Goal: Task Accomplishment & Management: Manage account settings

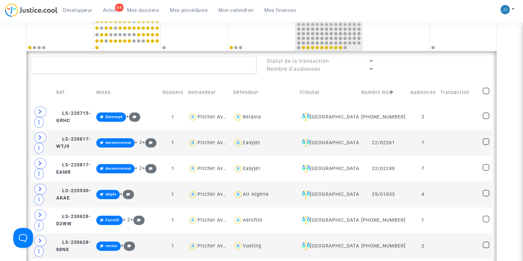
scroll to position [170, 0]
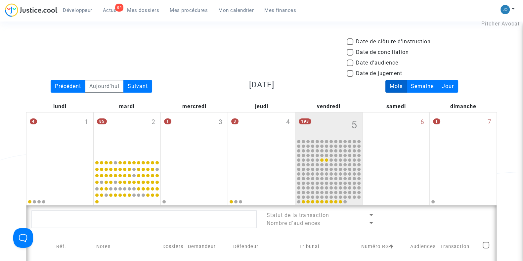
scroll to position [13, 0]
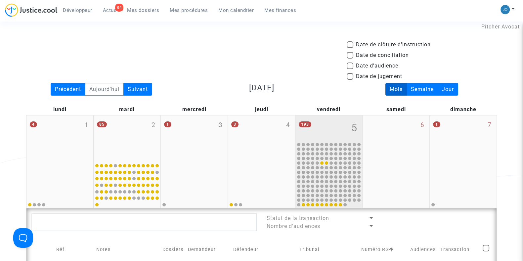
click at [334, 135] on div "193 5" at bounding box center [328, 128] width 67 height 26
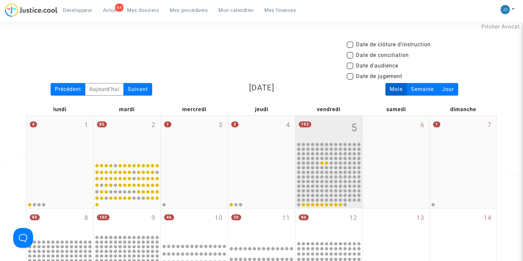
click at [334, 135] on div "193 5" at bounding box center [328, 128] width 67 height 26
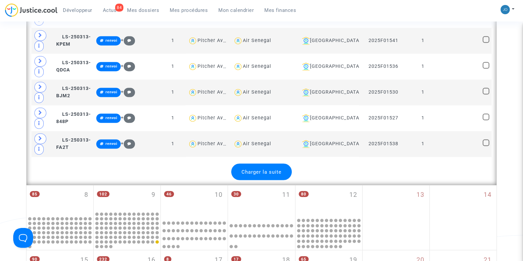
scroll to position [1408, 0]
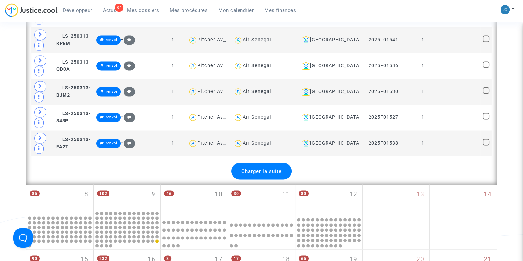
click at [263, 163] on div "Charger la suite" at bounding box center [261, 171] width 61 height 17
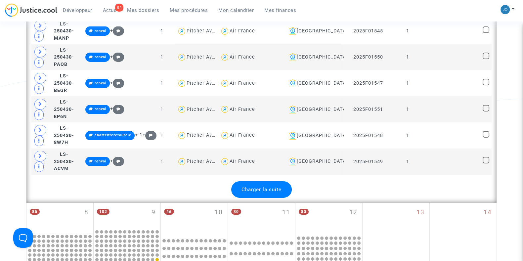
scroll to position [2712, 0]
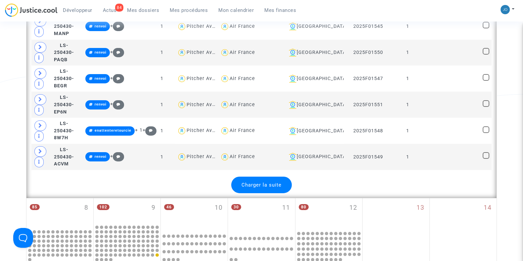
click at [277, 182] on span "Charger la suite" at bounding box center [261, 185] width 40 height 6
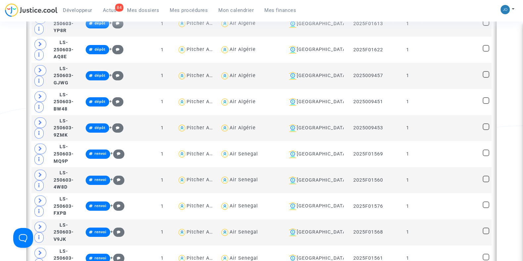
scroll to position [3261, 0]
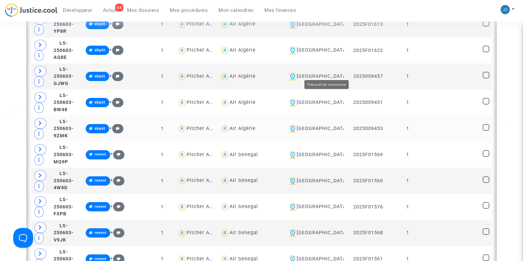
click at [324, 125] on div "Montpellier" at bounding box center [313, 129] width 55 height 8
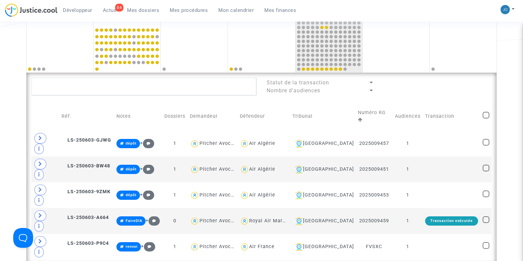
scroll to position [145, 0]
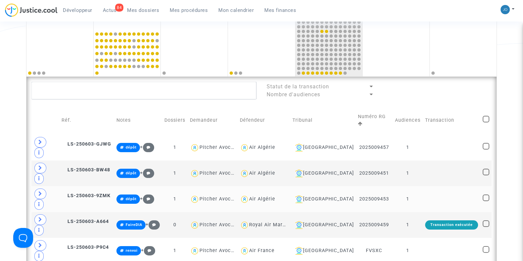
click at [425, 186] on td at bounding box center [452, 199] width 58 height 26
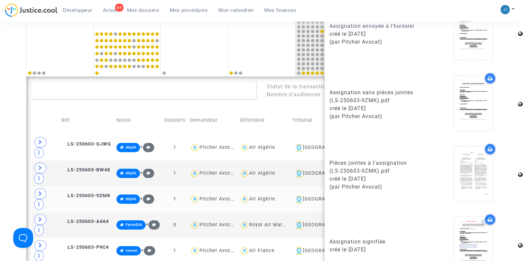
scroll to position [415, 0]
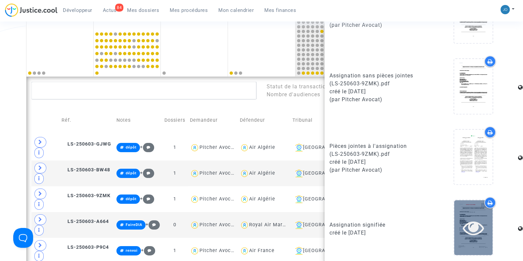
click at [471, 224] on icon at bounding box center [473, 227] width 21 height 21
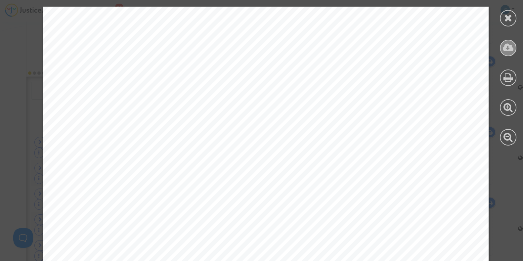
click at [507, 51] on icon at bounding box center [508, 48] width 11 height 10
click at [507, 21] on icon at bounding box center [508, 18] width 8 height 10
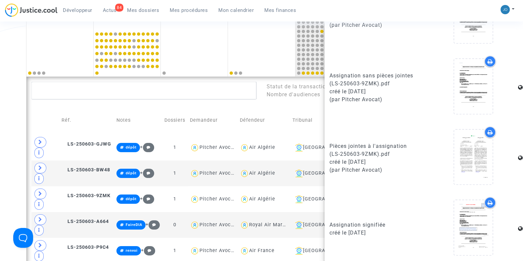
click at [9, 120] on div "Date de clôture d'instruction Date de conciliation Date d'audience Date de juge…" at bounding box center [261, 237] width 523 height 657
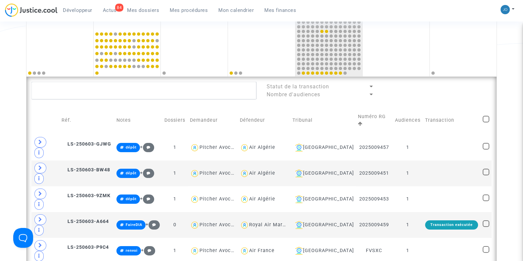
scroll to position [0, 0]
drag, startPoint x: 390, startPoint y: 136, endPoint x: 354, endPoint y: 135, distance: 36.4
click at [356, 135] on td "2025009457" at bounding box center [374, 148] width 37 height 26
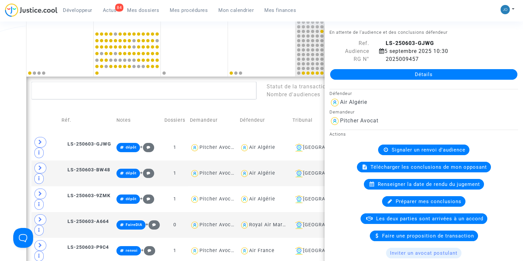
copy td "2025009457"
click at [0, 141] on div "Date de clôture d'instruction Date de conciliation Date d'audience Date de juge…" at bounding box center [261, 237] width 523 height 657
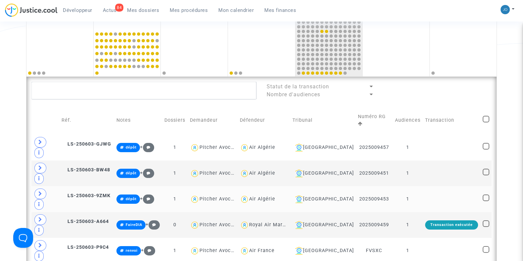
drag, startPoint x: 388, startPoint y: 166, endPoint x: 354, endPoint y: 166, distance: 34.1
click at [356, 186] on td "2025009453" at bounding box center [374, 199] width 37 height 26
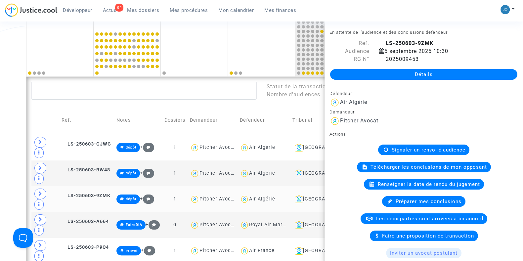
copy td "2025009453"
click at [12, 97] on div "Date de clôture d'instruction Date de conciliation Date d'audience Date de juge…" at bounding box center [261, 237] width 523 height 657
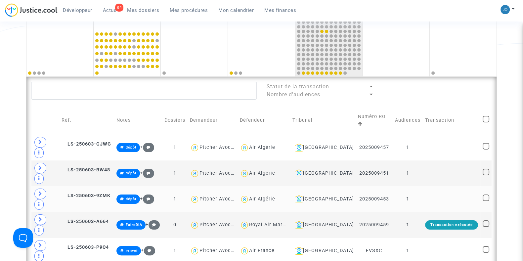
click at [419, 186] on td "1" at bounding box center [408, 199] width 30 height 26
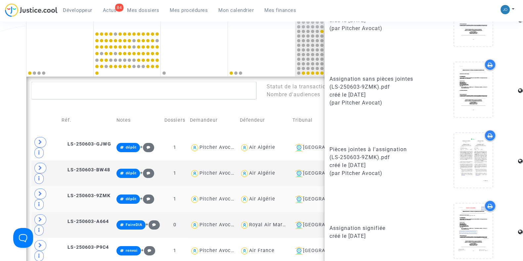
scroll to position [414, 0]
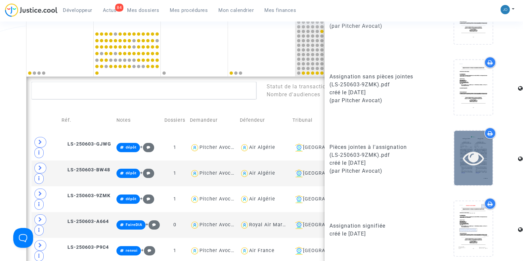
click at [467, 152] on icon at bounding box center [473, 157] width 21 height 21
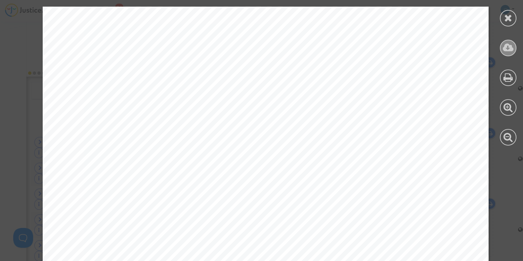
click at [509, 51] on icon at bounding box center [508, 48] width 11 height 10
click at [514, 19] on div at bounding box center [508, 18] width 17 height 17
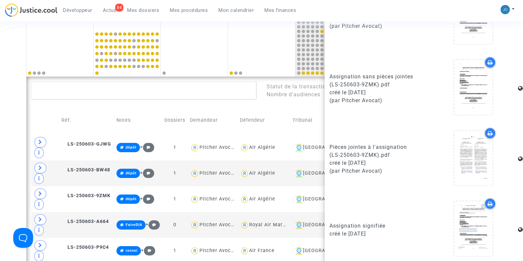
click at [5, 126] on div "Date de clôture d'instruction Date de conciliation Date d'audience Date de juge…" at bounding box center [261, 237] width 523 height 657
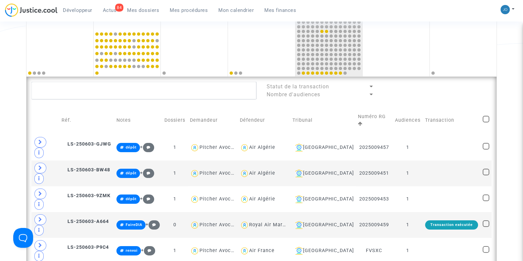
scroll to position [0, 0]
click at [437, 160] on td at bounding box center [452, 173] width 58 height 26
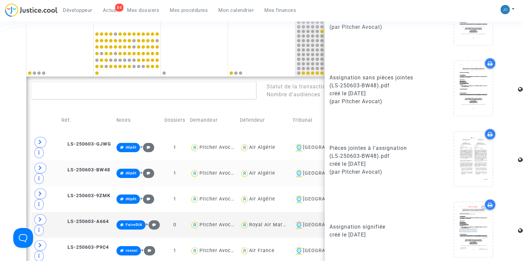
scroll to position [415, 0]
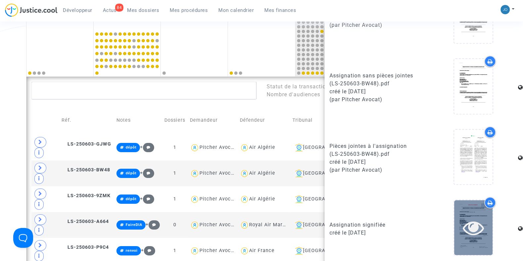
click at [473, 234] on icon at bounding box center [473, 227] width 21 height 21
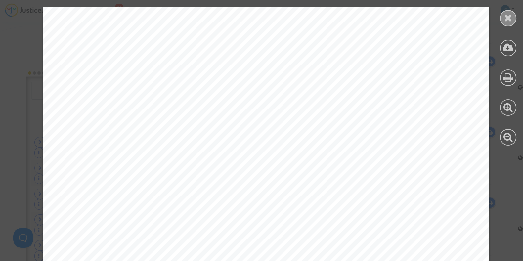
click at [503, 14] on div at bounding box center [508, 18] width 17 height 17
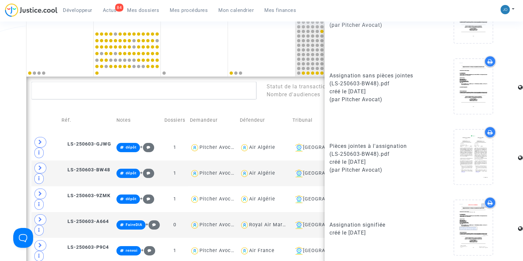
click at [8, 121] on div "Date de clôture d'instruction Date de conciliation Date d'audience Date de juge…" at bounding box center [261, 237] width 523 height 657
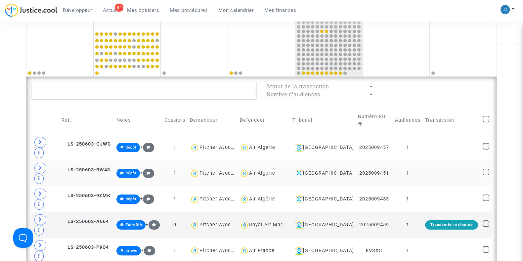
drag, startPoint x: 389, startPoint y: 152, endPoint x: 356, endPoint y: 149, distance: 33.9
click at [356, 160] on td "2025009451" at bounding box center [374, 173] width 37 height 26
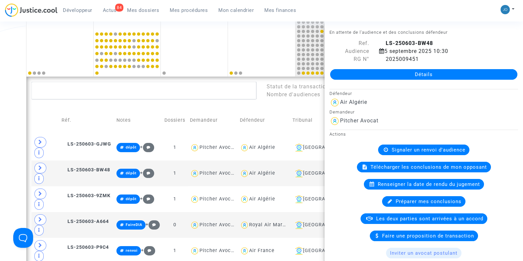
click at [0, 145] on div "Date de clôture d'instruction Date de conciliation Date d'audience Date de juge…" at bounding box center [261, 237] width 523 height 657
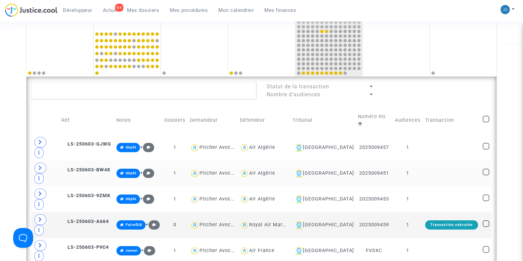
drag, startPoint x: 387, startPoint y: 153, endPoint x: 356, endPoint y: 154, distance: 31.1
click at [356, 160] on td "2025009451" at bounding box center [374, 173] width 37 height 26
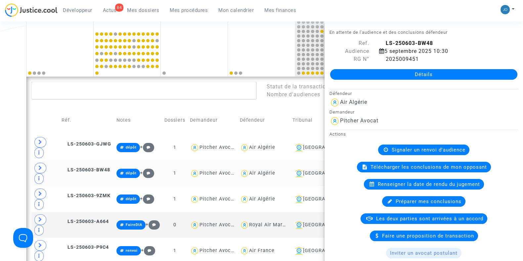
copy td "2025009451"
click at [0, 175] on div "Date de clôture d'instruction Date de conciliation Date d'audience Date de juge…" at bounding box center [261, 237] width 523 height 657
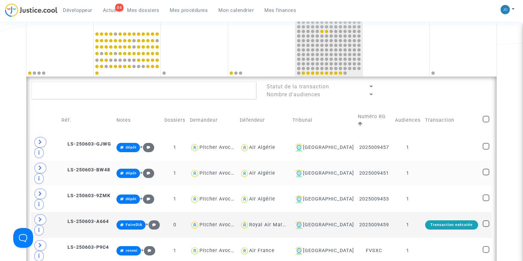
drag, startPoint x: 355, startPoint y: 153, endPoint x: 390, endPoint y: 152, distance: 35.1
click at [390, 160] on td "2025009451" at bounding box center [374, 173] width 37 height 26
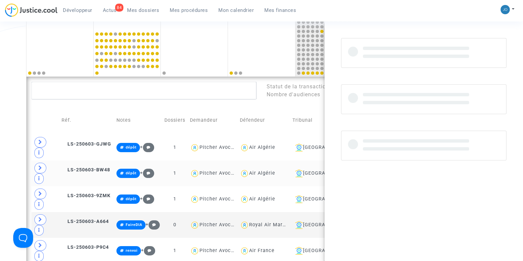
copy td "2025009451"
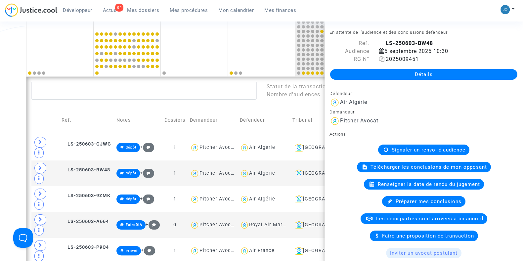
drag, startPoint x: 429, startPoint y: 59, endPoint x: 378, endPoint y: 57, distance: 51.6
click at [378, 57] on div "2025009451" at bounding box center [448, 59] width 149 height 8
click at [379, 60] on icon at bounding box center [382, 58] width 6 height 5
copy span "2025009451"
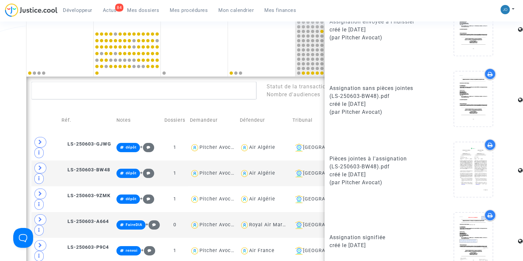
scroll to position [415, 0]
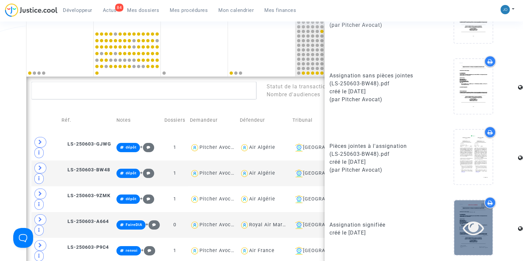
click at [468, 219] on icon at bounding box center [473, 227] width 21 height 21
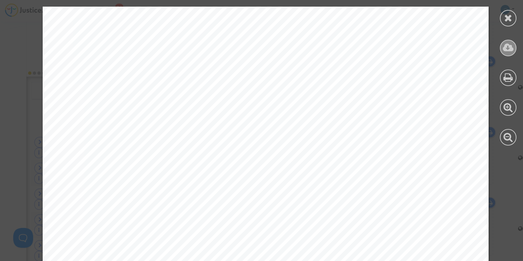
click at [511, 47] on icon at bounding box center [508, 48] width 11 height 10
click at [501, 18] on div at bounding box center [508, 18] width 17 height 17
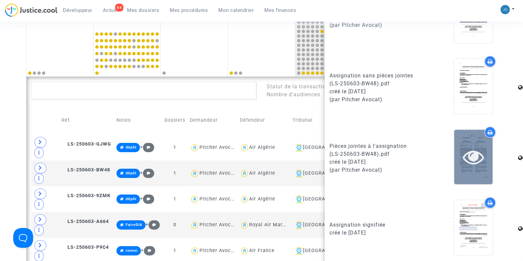
click at [463, 147] on icon at bounding box center [473, 156] width 21 height 21
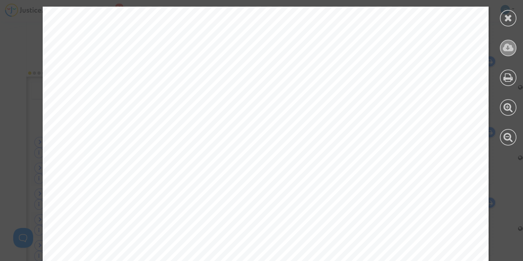
click at [512, 43] on icon at bounding box center [508, 48] width 11 height 10
click at [513, 22] on div at bounding box center [508, 18] width 17 height 17
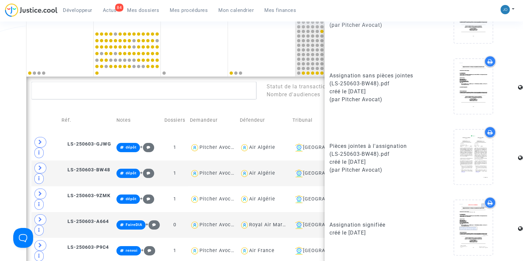
click at [18, 153] on div "Date de clôture d'instruction Date de conciliation Date d'audience Date de juge…" at bounding box center [261, 237] width 523 height 657
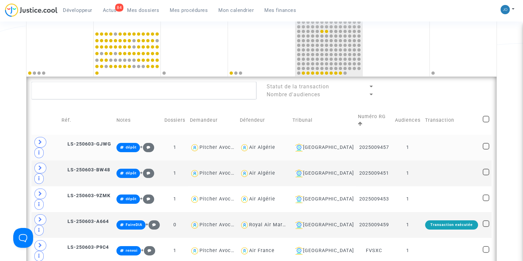
click at [411, 135] on td "1" at bounding box center [408, 148] width 30 height 26
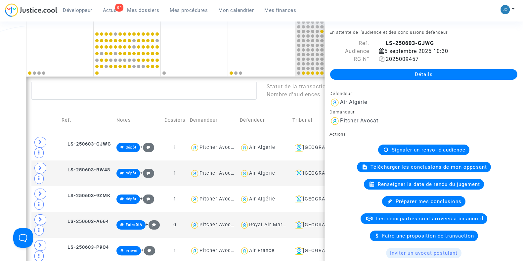
drag, startPoint x: 420, startPoint y: 60, endPoint x: 386, endPoint y: 60, distance: 34.1
click at [386, 60] on div "2025009457" at bounding box center [448, 59] width 149 height 8
copy span "2025009457"
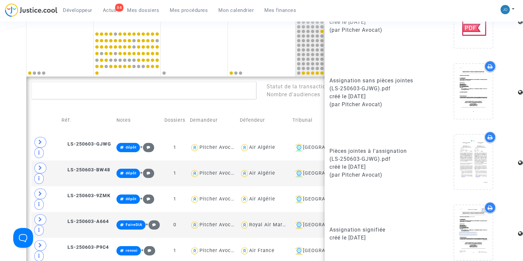
scroll to position [412, 0]
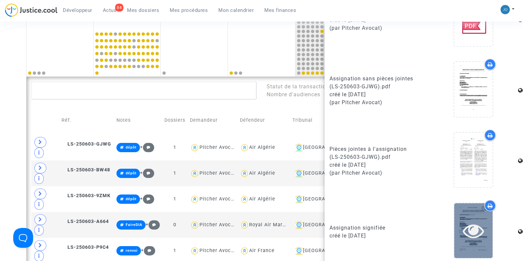
click at [470, 224] on icon at bounding box center [473, 230] width 21 height 21
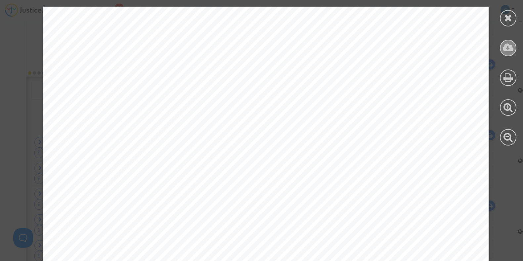
click at [507, 47] on icon at bounding box center [508, 48] width 11 height 10
click at [506, 19] on icon at bounding box center [508, 18] width 8 height 10
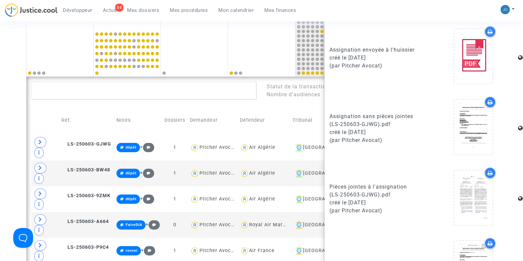
scroll to position [374, 0]
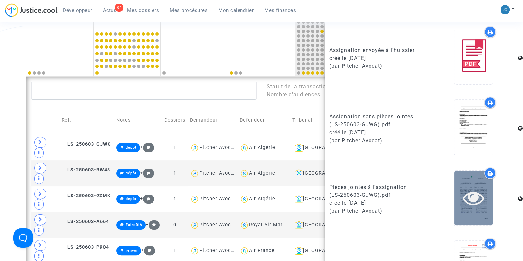
click at [471, 197] on icon at bounding box center [473, 197] width 21 height 21
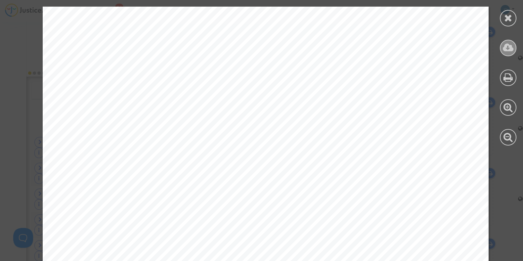
click at [508, 52] on icon at bounding box center [508, 48] width 11 height 10
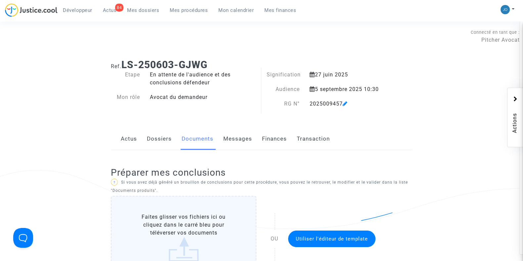
click at [225, 14] on link "Mon calendrier" at bounding box center [236, 10] width 46 height 10
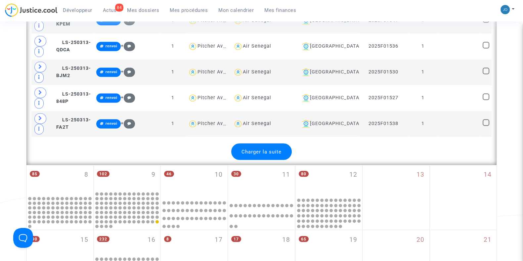
scroll to position [1427, 0]
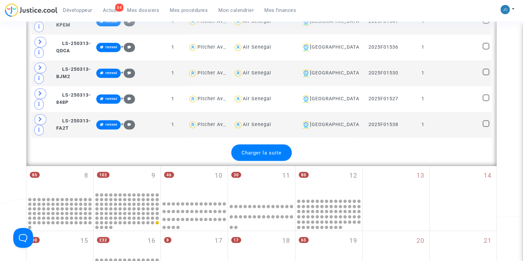
click at [263, 149] on span "Charger la suite" at bounding box center [261, 152] width 40 height 6
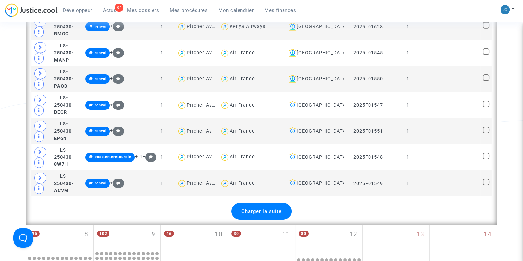
scroll to position [2685, 0]
click at [255, 208] on span "Charger la suite" at bounding box center [261, 211] width 40 height 6
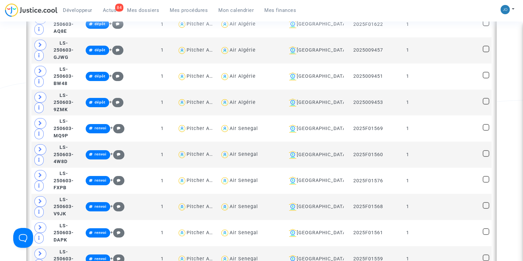
scroll to position [3266, 0]
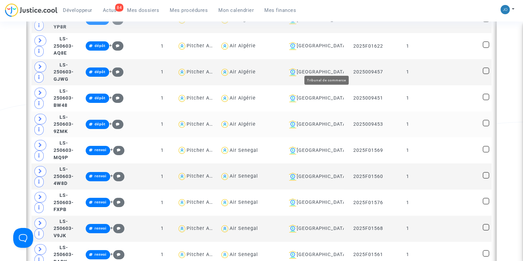
click at [321, 120] on div "Montpellier" at bounding box center [313, 124] width 55 height 8
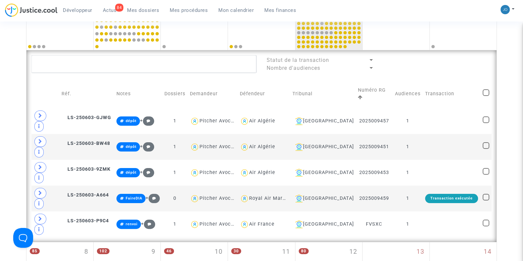
scroll to position [170, 0]
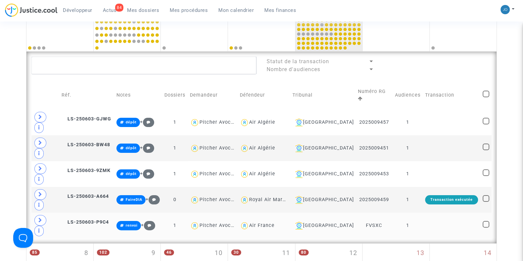
click at [31, 213] on td at bounding box center [44, 226] width 27 height 26
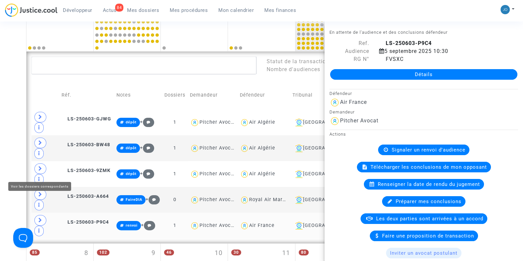
click at [38, 218] on icon at bounding box center [40, 220] width 4 height 5
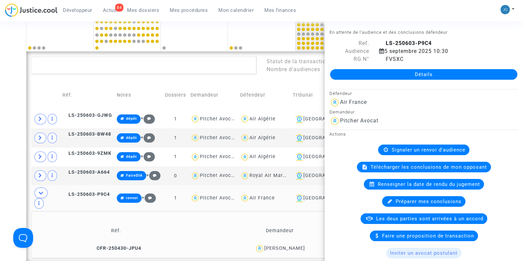
click at [2, 166] on div "Date de clôture d'instruction Date de conciliation Date d'audience Date de juge…" at bounding box center [261, 222] width 523 height 677
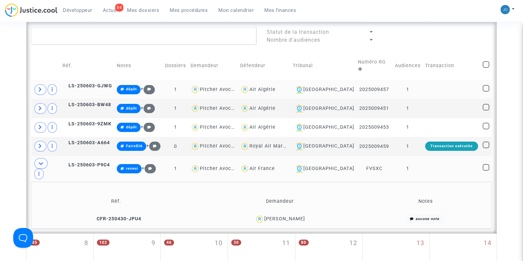
scroll to position [200, 0]
click at [40, 87] on icon at bounding box center [40, 89] width 4 height 5
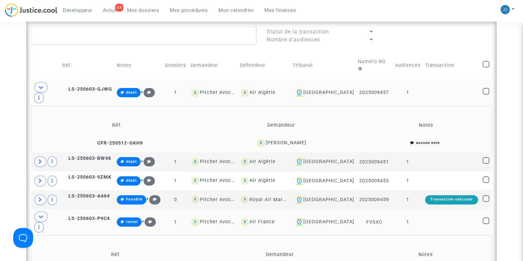
click at [423, 84] on td at bounding box center [452, 93] width 58 height 26
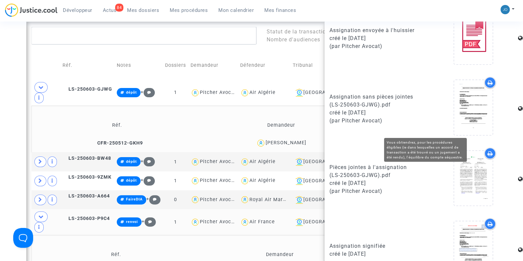
scroll to position [400, 0]
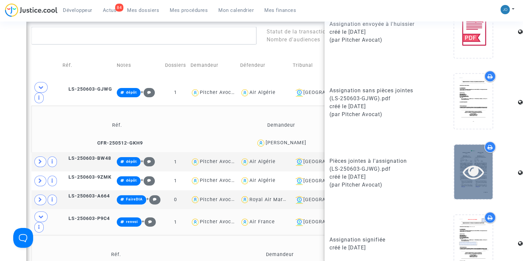
click at [463, 170] on icon at bounding box center [473, 171] width 21 height 21
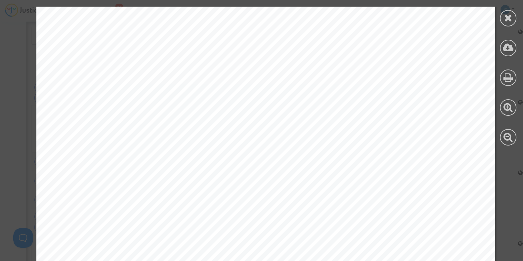
scroll to position [21291, 0]
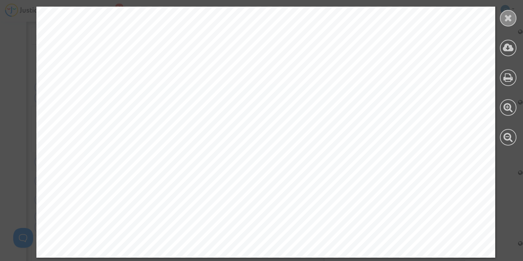
click at [507, 22] on icon at bounding box center [508, 18] width 8 height 10
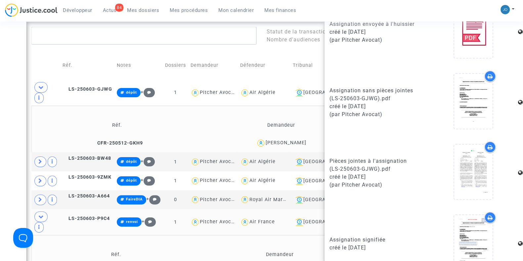
click at [0, 125] on div "Date de clôture d'instruction Date de conciliation Date d'audience Date de juge…" at bounding box center [261, 219] width 523 height 730
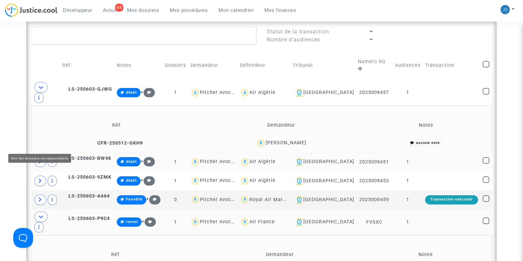
click at [36, 156] on span at bounding box center [40, 161] width 12 height 11
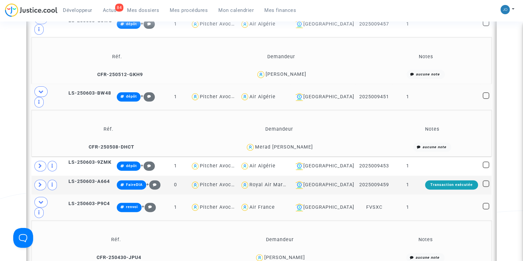
scroll to position [276, 0]
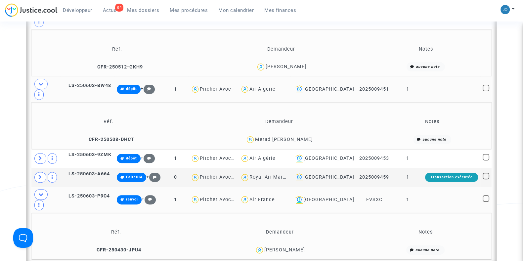
click at [433, 76] on td at bounding box center [452, 89] width 58 height 26
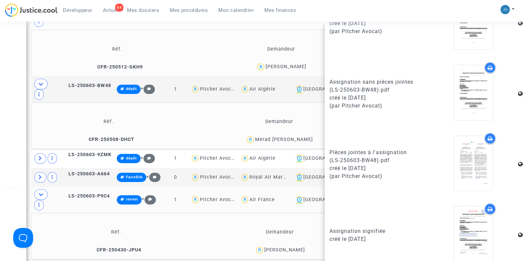
scroll to position [415, 0]
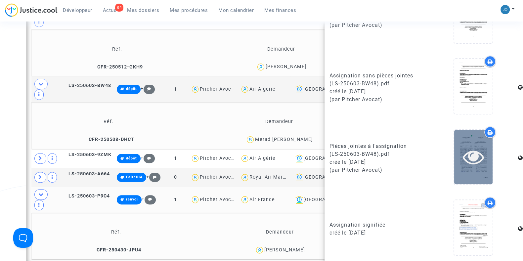
click at [463, 161] on icon at bounding box center [473, 156] width 21 height 21
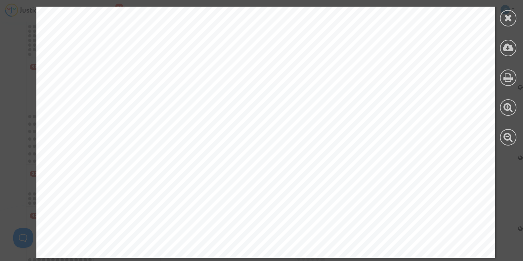
scroll to position [780, 0]
click at [504, 22] on icon at bounding box center [508, 18] width 8 height 10
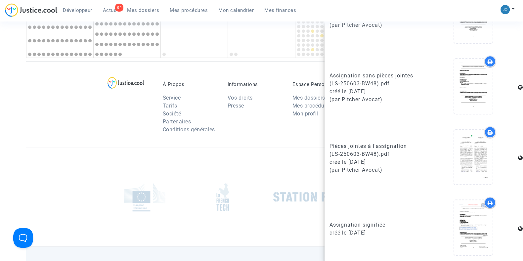
click at [62, 147] on div at bounding box center [261, 197] width 471 height 100
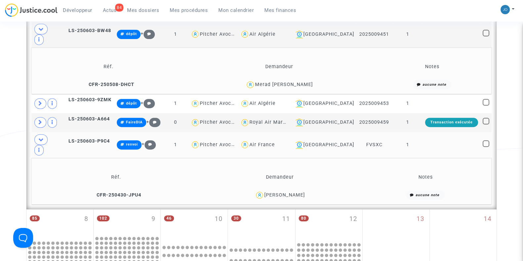
scroll to position [326, 0]
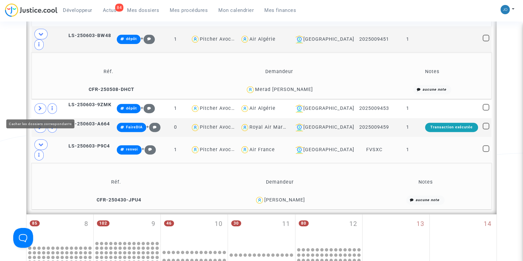
click at [40, 142] on icon at bounding box center [40, 144] width 5 height 5
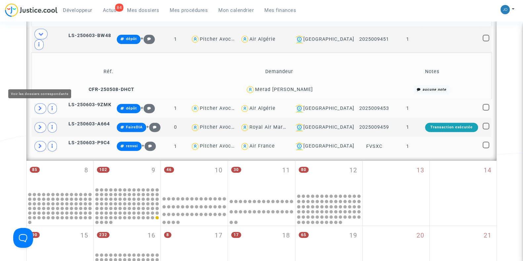
click at [40, 103] on span at bounding box center [40, 108] width 12 height 11
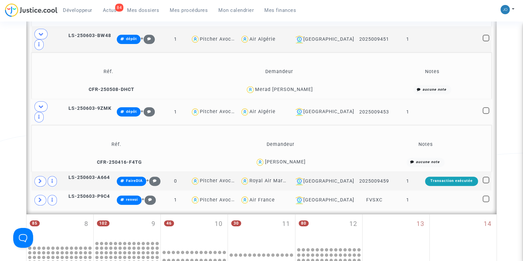
click at [433, 99] on td at bounding box center [452, 112] width 58 height 26
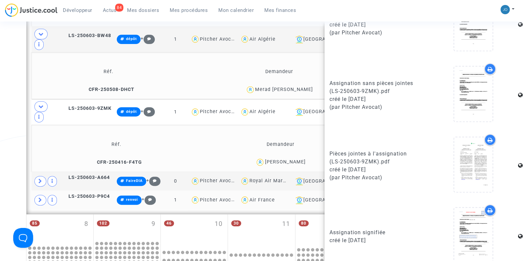
scroll to position [408, 0]
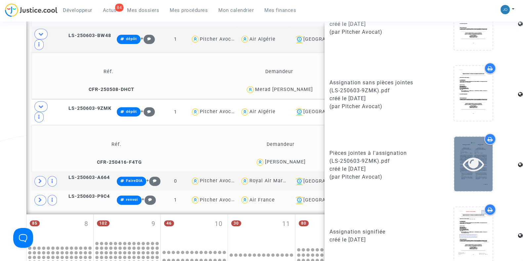
click at [454, 158] on div at bounding box center [473, 163] width 38 height 21
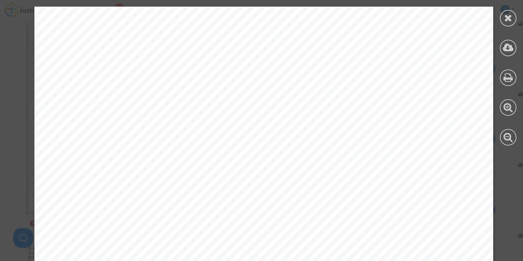
scroll to position [22560, 2]
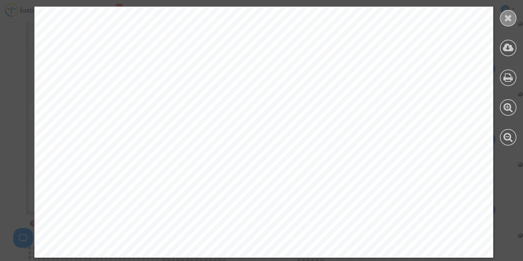
click at [508, 19] on icon at bounding box center [508, 18] width 8 height 10
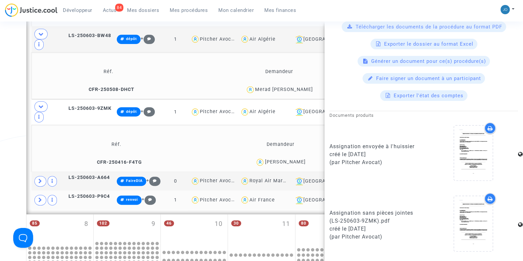
scroll to position [275, 0]
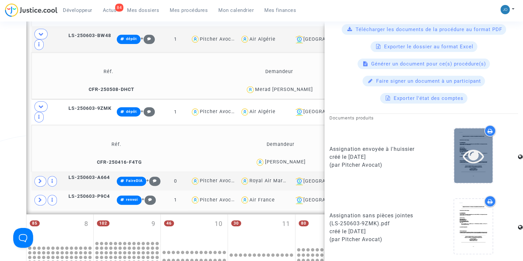
click at [463, 151] on icon at bounding box center [473, 155] width 21 height 21
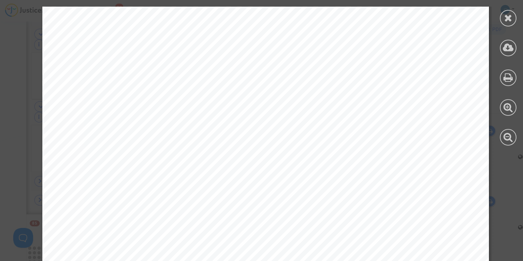
scroll to position [1308, 0]
click at [504, 17] on icon at bounding box center [508, 18] width 8 height 10
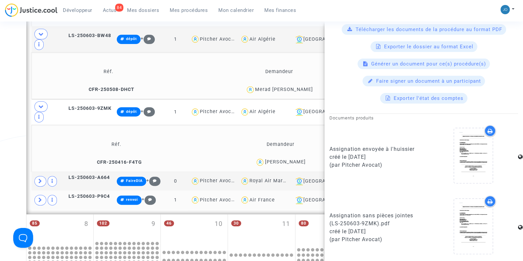
click at [18, 112] on div "Date de clôture d'instruction Date de conciliation Date d'audience Date de juge…" at bounding box center [261, 120] width 523 height 784
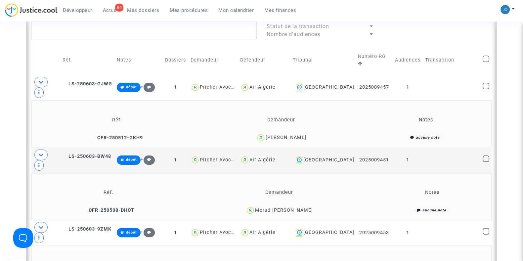
scroll to position [203, 0]
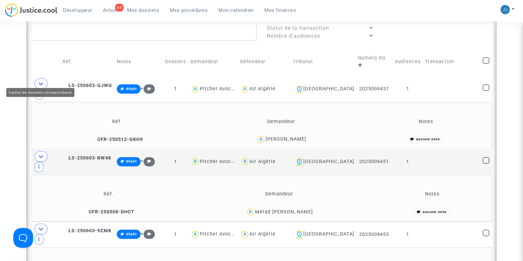
click at [38, 82] on span at bounding box center [40, 83] width 13 height 11
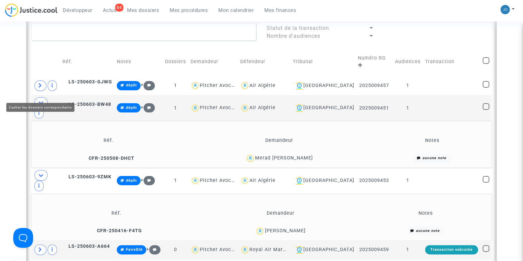
click at [40, 97] on span at bounding box center [40, 102] width 13 height 11
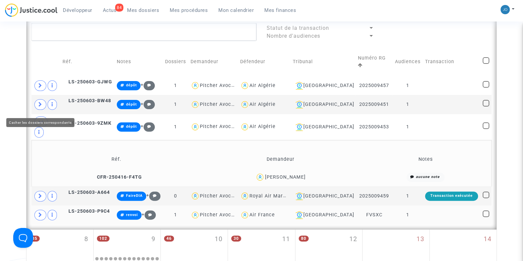
click at [41, 119] on icon at bounding box center [40, 121] width 5 height 5
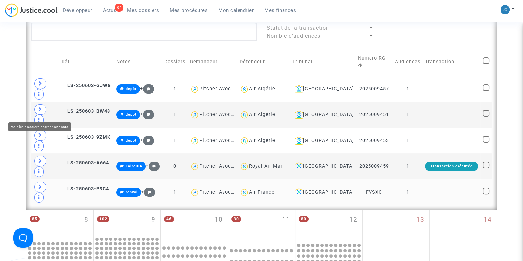
scroll to position [190, 0]
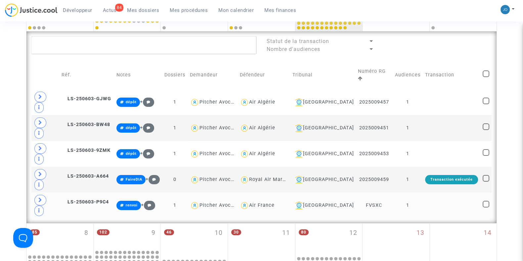
click at [11, 114] on div "Date de clôture d'instruction Date de conciliation Date d'audience Date de juge…" at bounding box center [261, 192] width 523 height 657
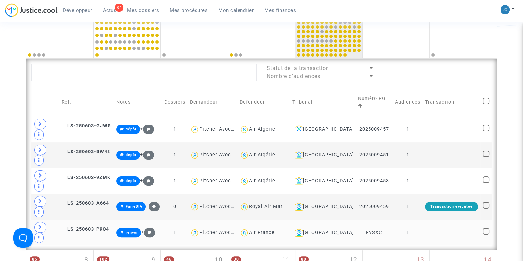
scroll to position [163, 0]
click at [484, 124] on span at bounding box center [486, 127] width 7 height 7
click at [486, 131] on input "checkbox" at bounding box center [486, 131] width 0 height 0
checkbox input "true"
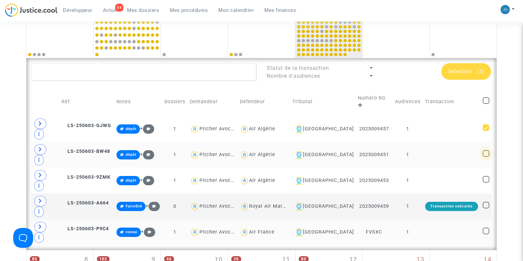
click at [486, 150] on span at bounding box center [486, 153] width 7 height 7
click at [486, 157] on input "checkbox" at bounding box center [486, 157] width 0 height 0
checkbox input "true"
click at [488, 176] on span at bounding box center [486, 179] width 7 height 7
click at [486, 183] on input "checkbox" at bounding box center [486, 183] width 0 height 0
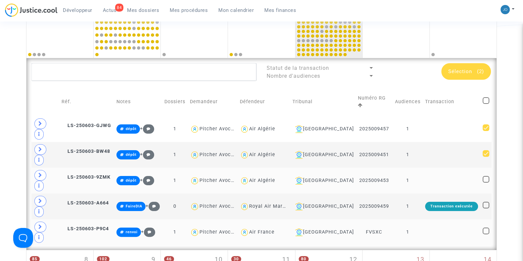
checkbox input "true"
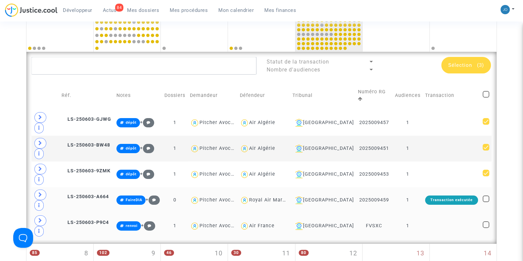
scroll to position [170, 0]
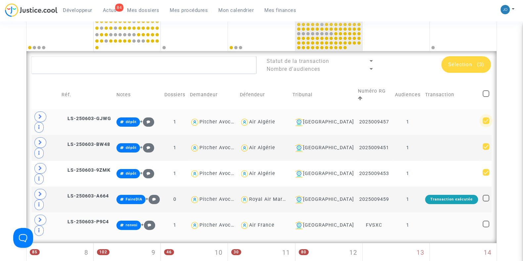
click at [485, 117] on span at bounding box center [486, 120] width 7 height 7
click at [486, 124] on input "checkbox" at bounding box center [486, 124] width 0 height 0
checkbox input "false"
click at [485, 143] on span at bounding box center [486, 146] width 7 height 7
click at [486, 150] on input "checkbox" at bounding box center [486, 150] width 0 height 0
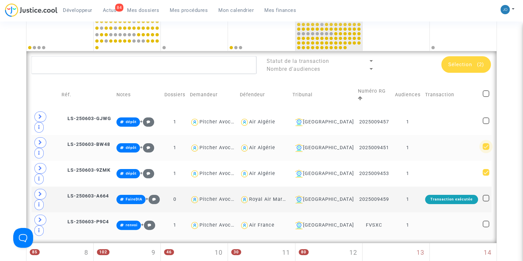
checkbox input "false"
click at [486, 169] on span at bounding box center [486, 172] width 7 height 7
click at [486, 176] on input "checkbox" at bounding box center [486, 176] width 0 height 0
checkbox input "false"
click at [199, 195] on img at bounding box center [195, 200] width 10 height 10
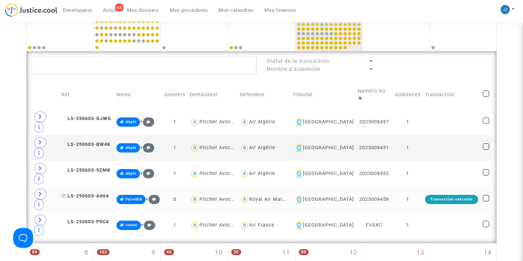
click at [105, 193] on span "LS-250603-A664" at bounding box center [85, 196] width 47 height 6
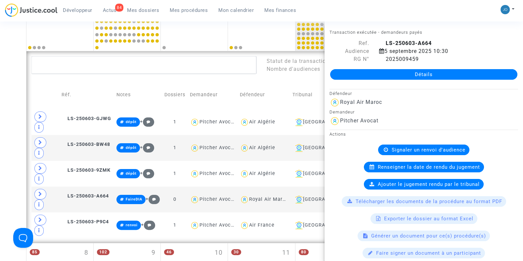
click at [22, 112] on div "Date de clôture d'instruction Date de conciliation Date d'audience Date de juge…" at bounding box center [261, 212] width 523 height 657
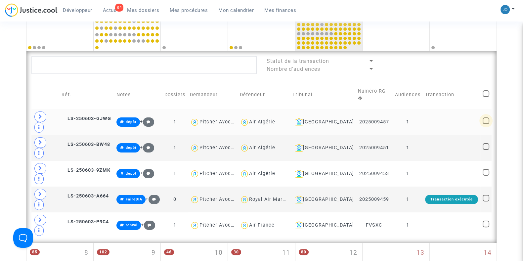
click at [485, 117] on span at bounding box center [486, 120] width 7 height 7
click at [486, 124] on input "checkbox" at bounding box center [486, 124] width 0 height 0
checkbox input "true"
click at [486, 143] on span at bounding box center [486, 146] width 7 height 7
click at [486, 150] on input "checkbox" at bounding box center [486, 150] width 0 height 0
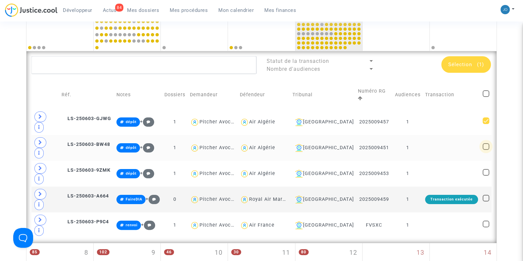
checkbox input "true"
click at [487, 169] on span at bounding box center [486, 172] width 7 height 7
click at [486, 176] on input "checkbox" at bounding box center [486, 176] width 0 height 0
checkbox input "true"
click at [474, 66] on span "Sélection (3)" at bounding box center [466, 65] width 36 height 6
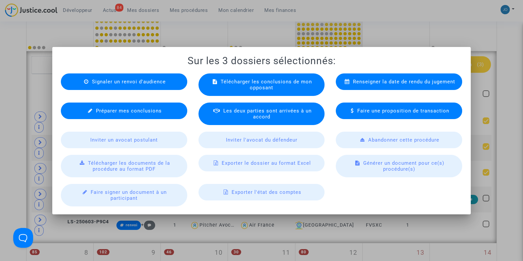
click at [124, 81] on span "Signaler un renvoi d'audience" at bounding box center [129, 82] width 74 height 6
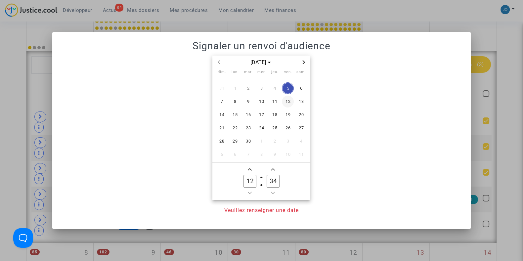
click at [287, 102] on span "12" at bounding box center [288, 102] width 12 height 12
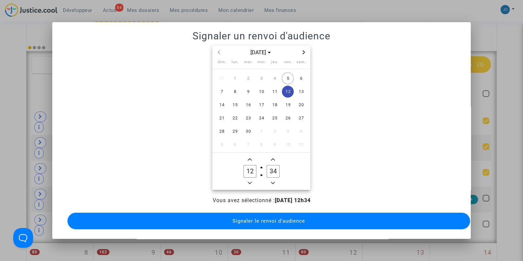
drag, startPoint x: 248, startPoint y: 170, endPoint x: 253, endPoint y: 170, distance: 4.6
click at [253, 170] on input "12" at bounding box center [249, 171] width 13 height 13
type input "10"
click at [275, 169] on input "34" at bounding box center [273, 171] width 13 height 13
type input "30"
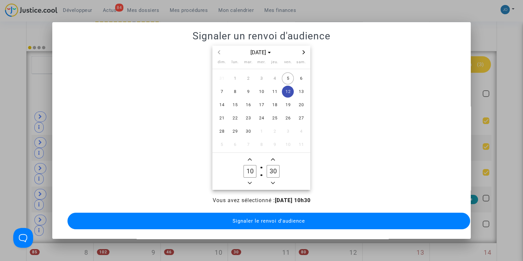
click at [274, 221] on button "Signaler le renvoi d'audience" at bounding box center [268, 221] width 403 height 17
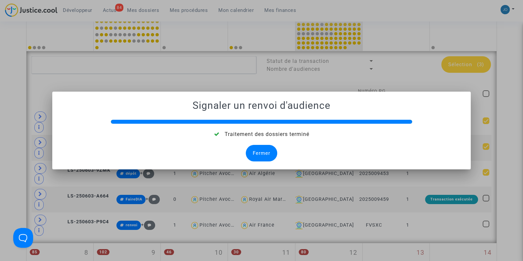
click at [261, 154] on div "Fermer" at bounding box center [261, 153] width 31 height 17
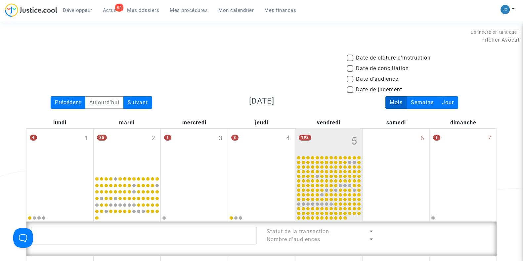
scroll to position [170, 0]
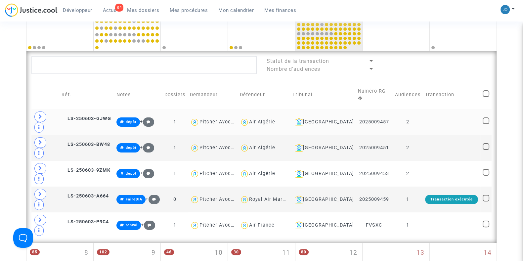
click at [81, 109] on td "LS-250603-GJWG" at bounding box center [86, 122] width 55 height 26
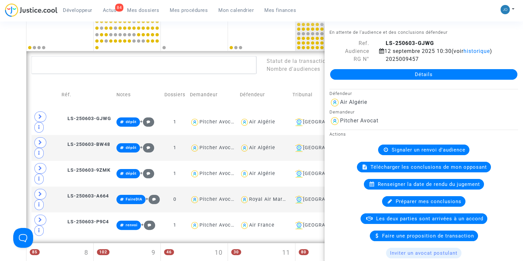
click at [421, 80] on link "Détails" at bounding box center [423, 74] width 187 height 11
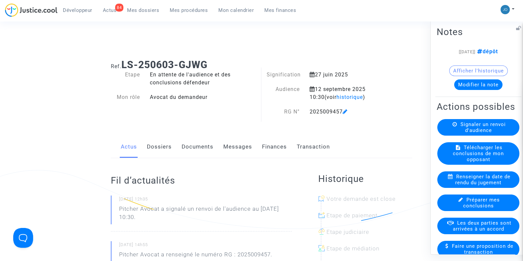
click at [486, 87] on button "Modifier la note" at bounding box center [478, 84] width 48 height 11
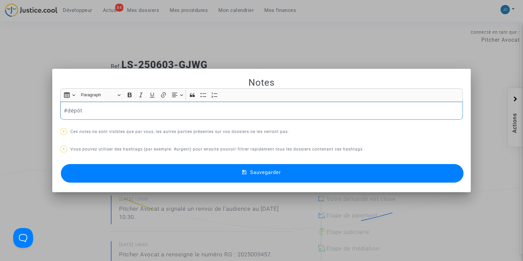
click at [185, 112] on p "#dépôt" at bounding box center [262, 111] width 396 height 8
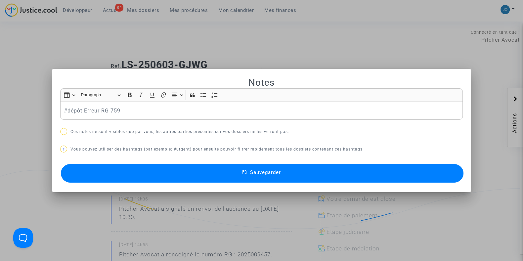
click at [254, 173] on span "Sauvegarder" at bounding box center [265, 172] width 31 height 6
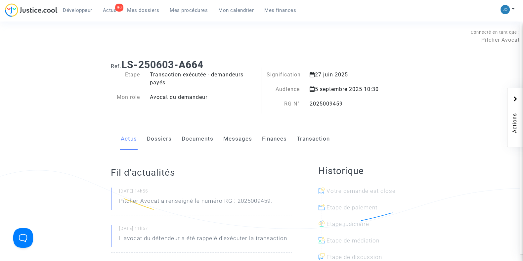
click at [341, 103] on div "2025009459" at bounding box center [348, 104] width 86 height 8
click at [322, 102] on div "2025009459" at bounding box center [348, 104] width 86 height 8
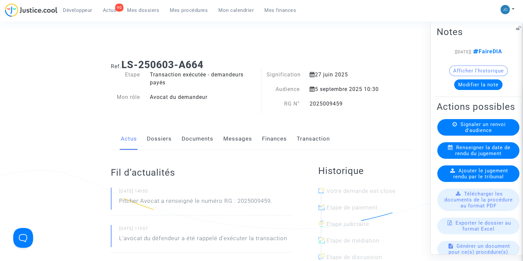
click at [470, 90] on button "Modifier la note" at bounding box center [478, 84] width 48 height 11
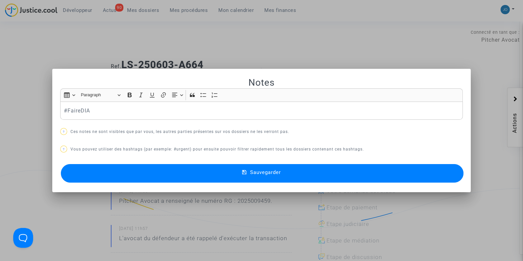
click at [238, 112] on p "#FaireDIA" at bounding box center [262, 111] width 396 height 8
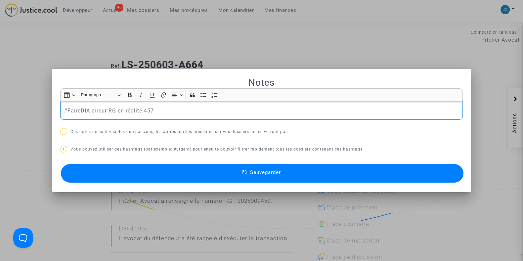
click at [256, 176] on button "Sauvegarder" at bounding box center [262, 173] width 403 height 19
